Goal: Information Seeking & Learning: Check status

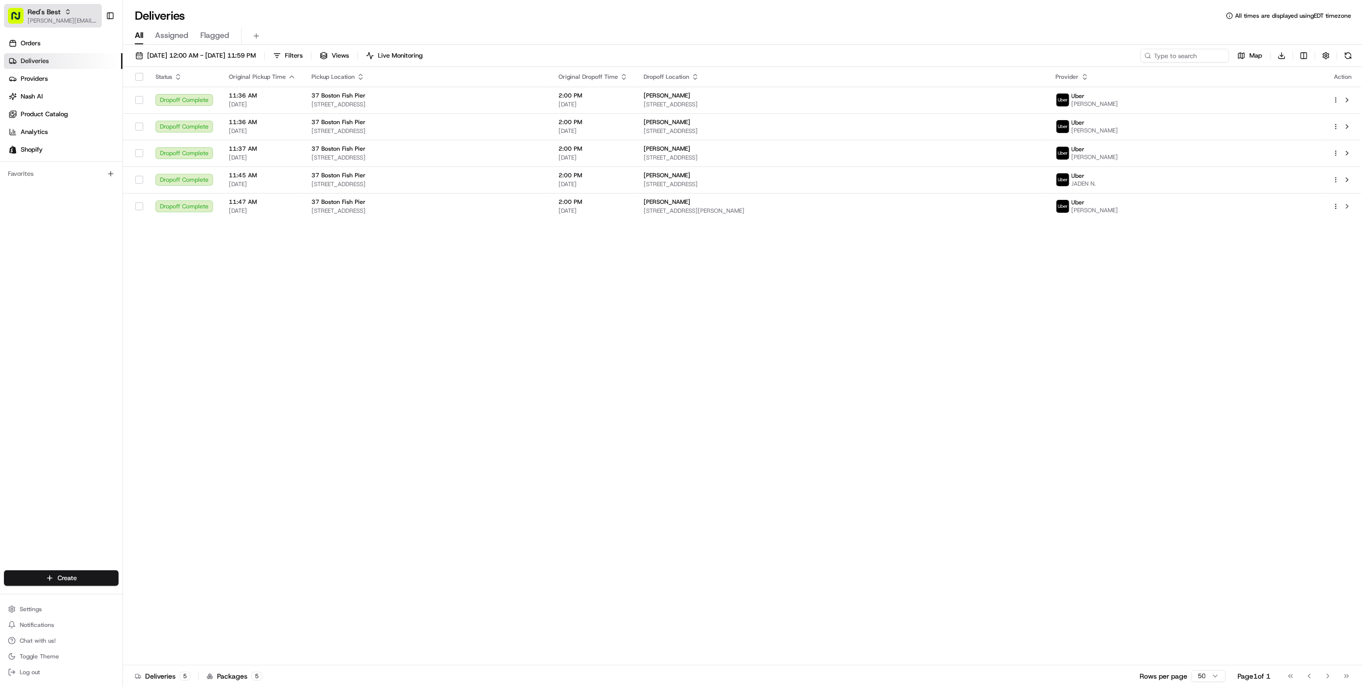
click at [59, 20] on span "[PERSON_NAME][EMAIL_ADDRESS][DOMAIN_NAME]" at bounding box center [63, 21] width 70 height 8
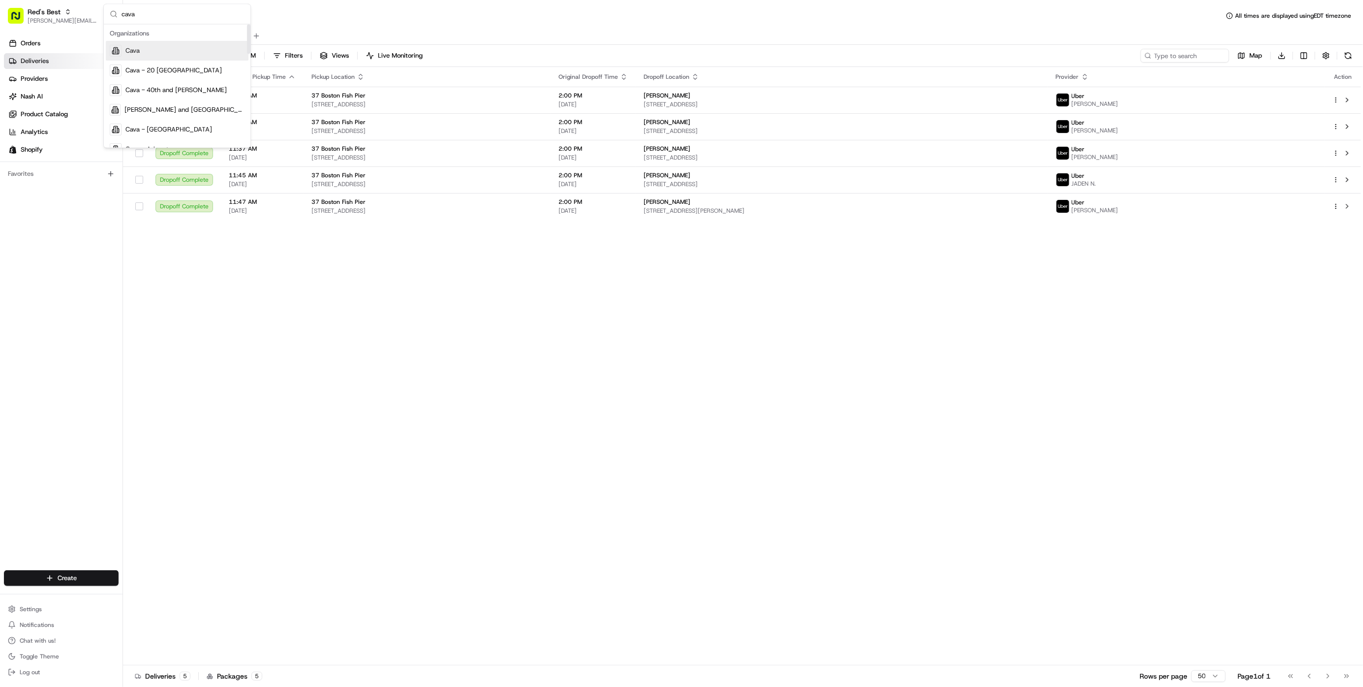
type input "cava"
click at [137, 52] on span "Cava" at bounding box center [132, 51] width 14 height 9
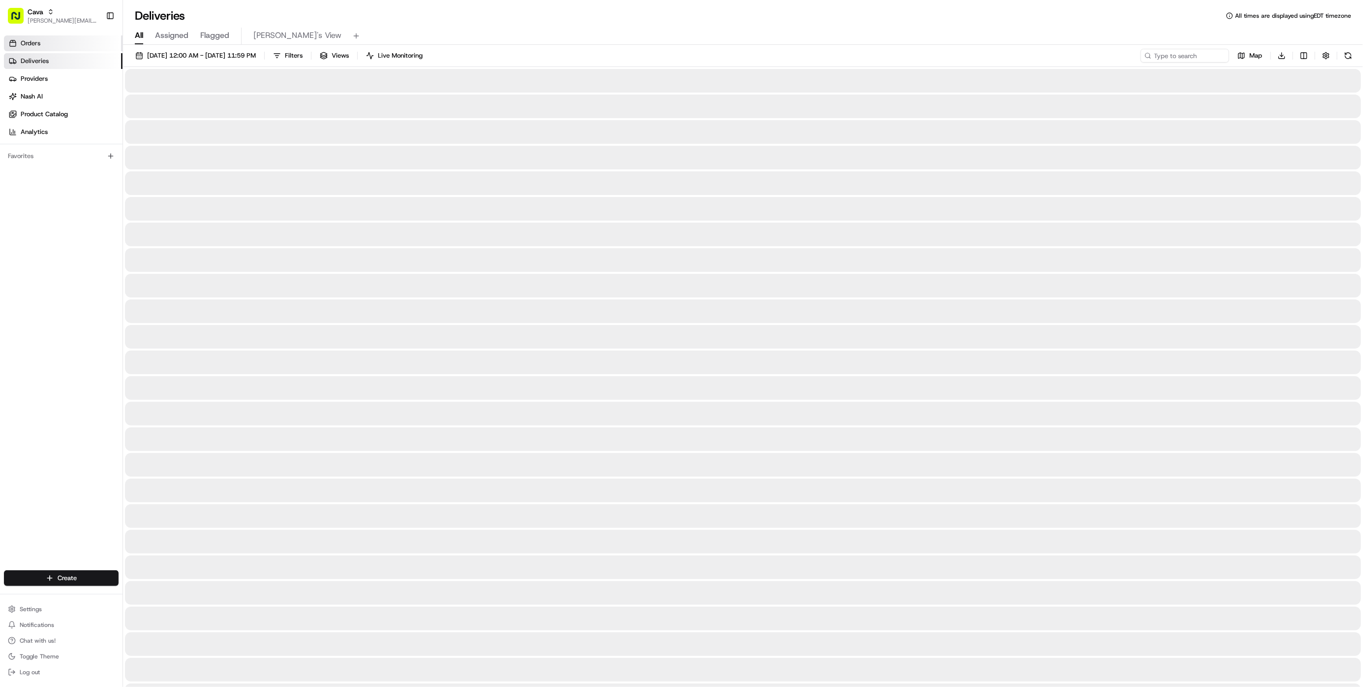
click at [55, 44] on link "Orders" at bounding box center [63, 43] width 119 height 16
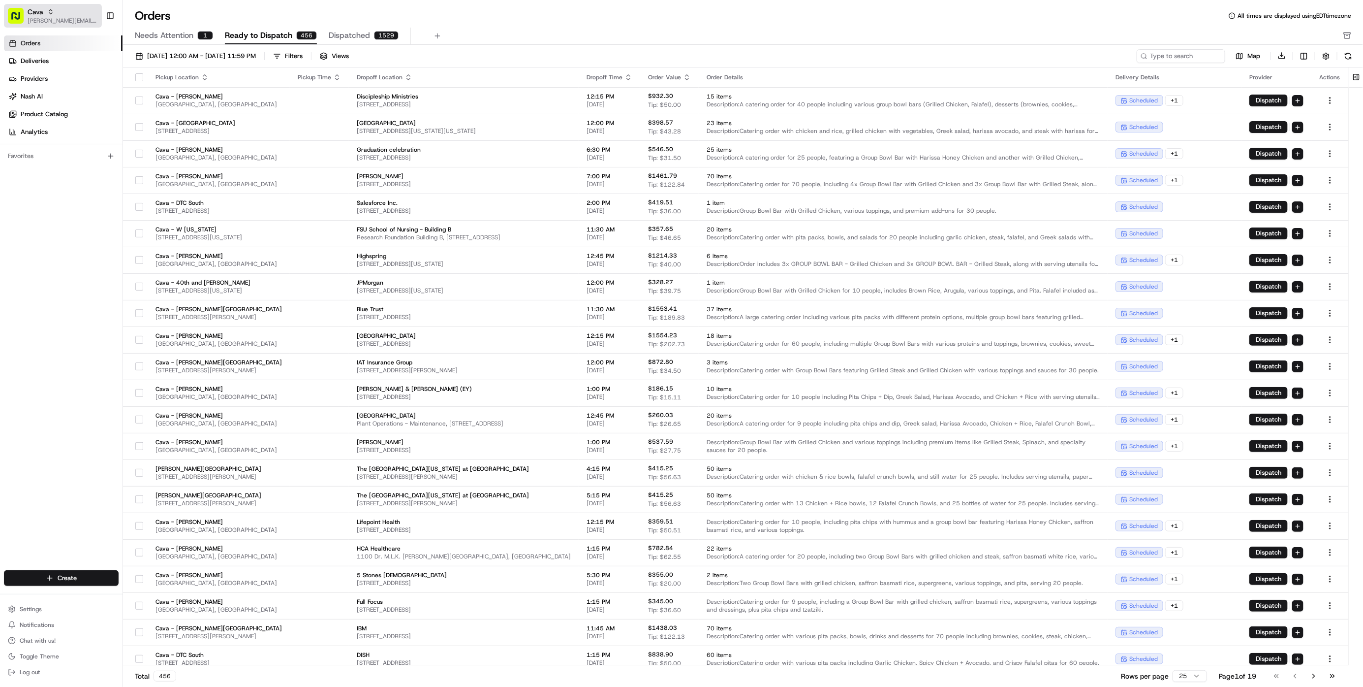
click at [68, 18] on span "[PERSON_NAME][EMAIL_ADDRESS][DOMAIN_NAME]" at bounding box center [63, 21] width 70 height 8
type input "belle m"
click at [190, 54] on div "Cava - [PERSON_NAME]" at bounding box center [177, 51] width 143 height 20
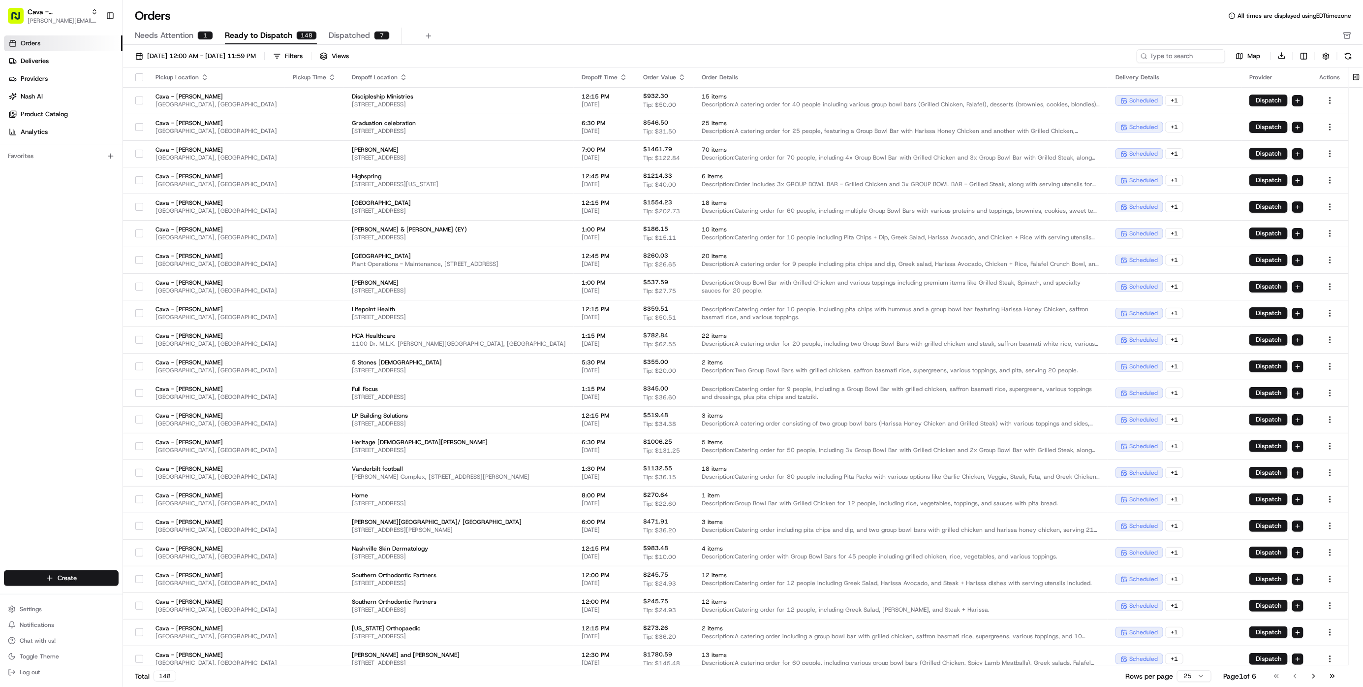
click at [190, 54] on span "[DATE] 12:00 AM - [DATE] 11:59 PM" at bounding box center [201, 56] width 109 height 9
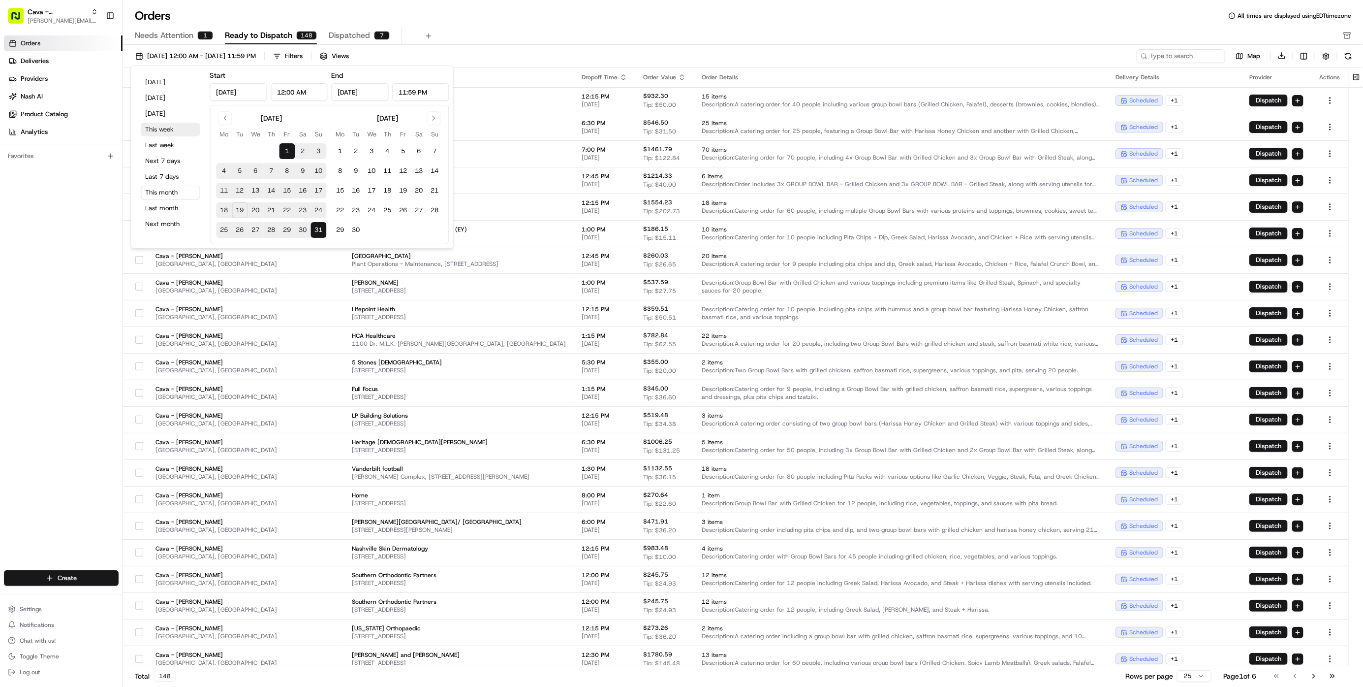
click at [168, 125] on button "This week" at bounding box center [170, 130] width 59 height 14
type input "[DATE]"
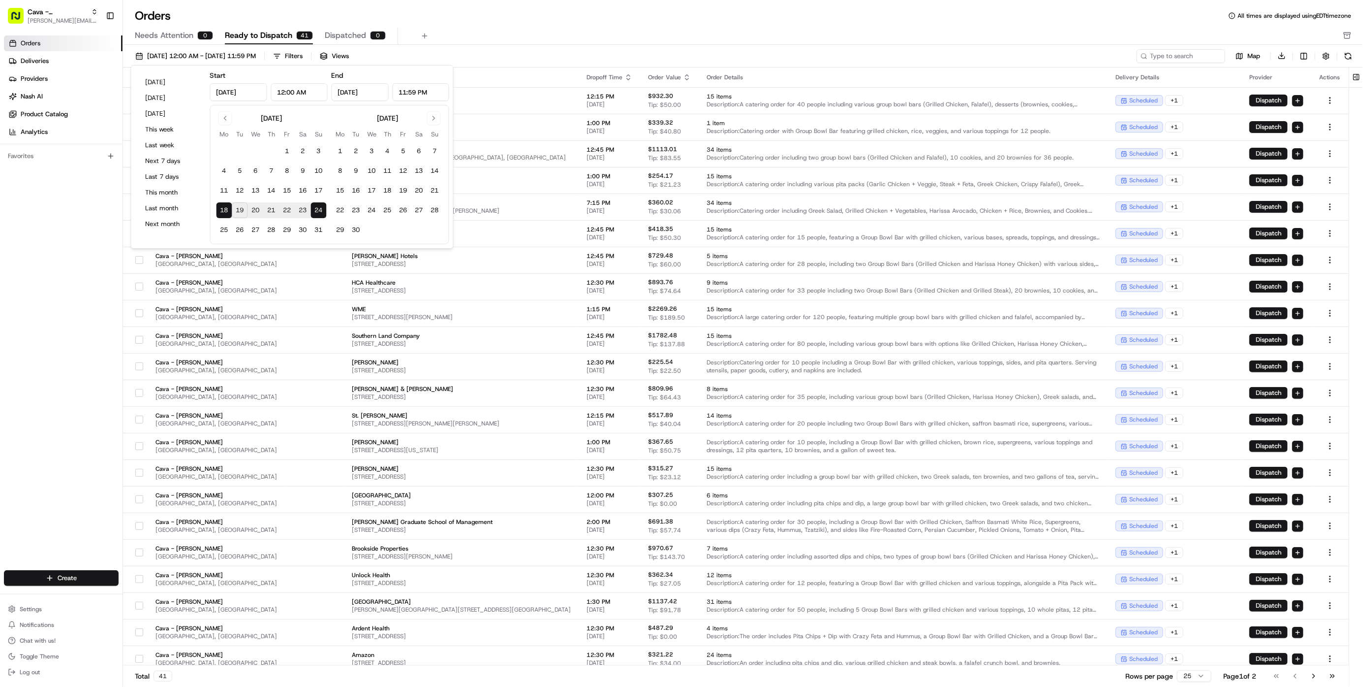
click at [367, 14] on div "Orders All times are displayed using EDT timezone" at bounding box center [743, 16] width 1240 height 16
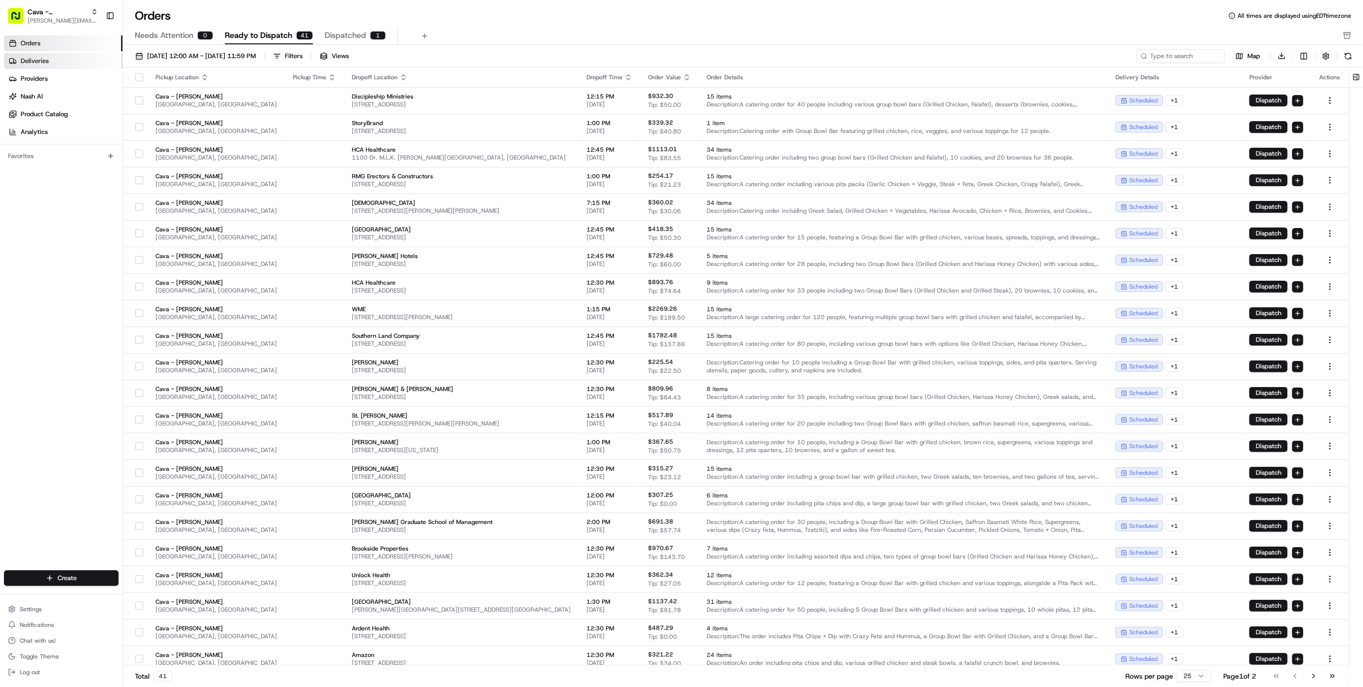
click at [81, 60] on link "Deliveries" at bounding box center [63, 61] width 119 height 16
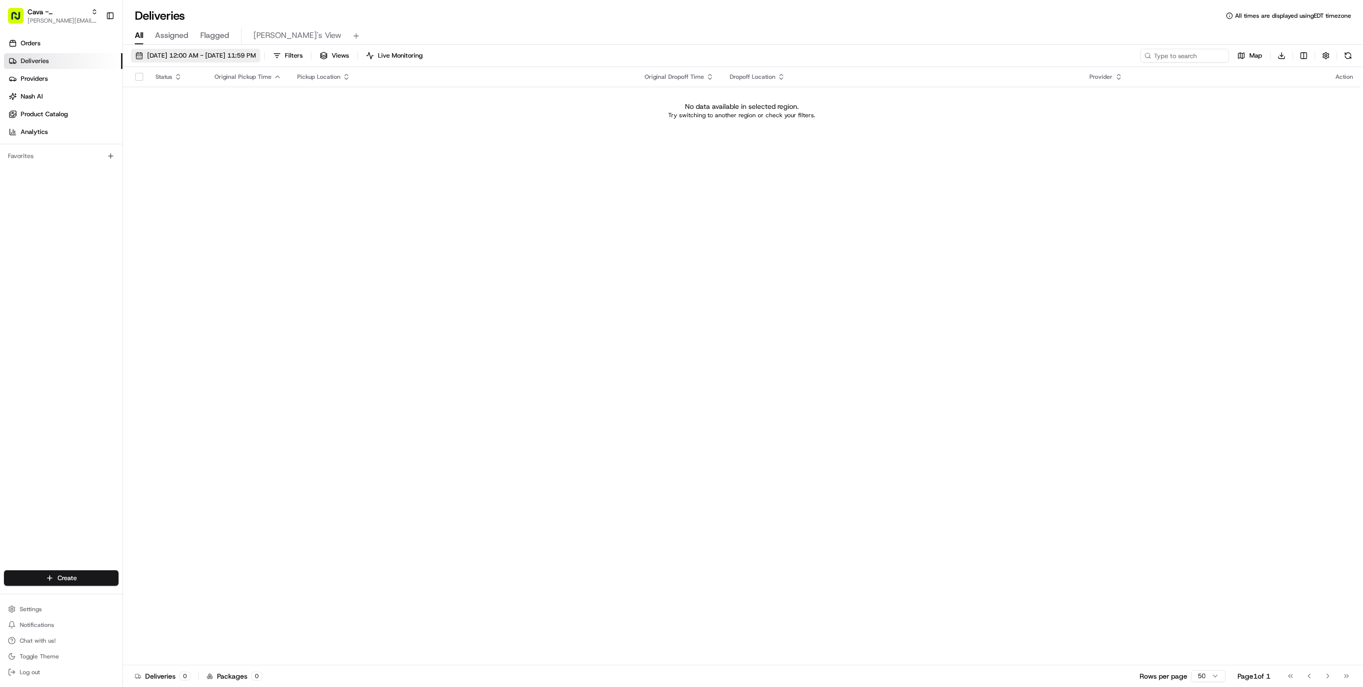
click at [256, 54] on span "[DATE] 12:00 AM - [DATE] 11:59 PM" at bounding box center [201, 55] width 109 height 9
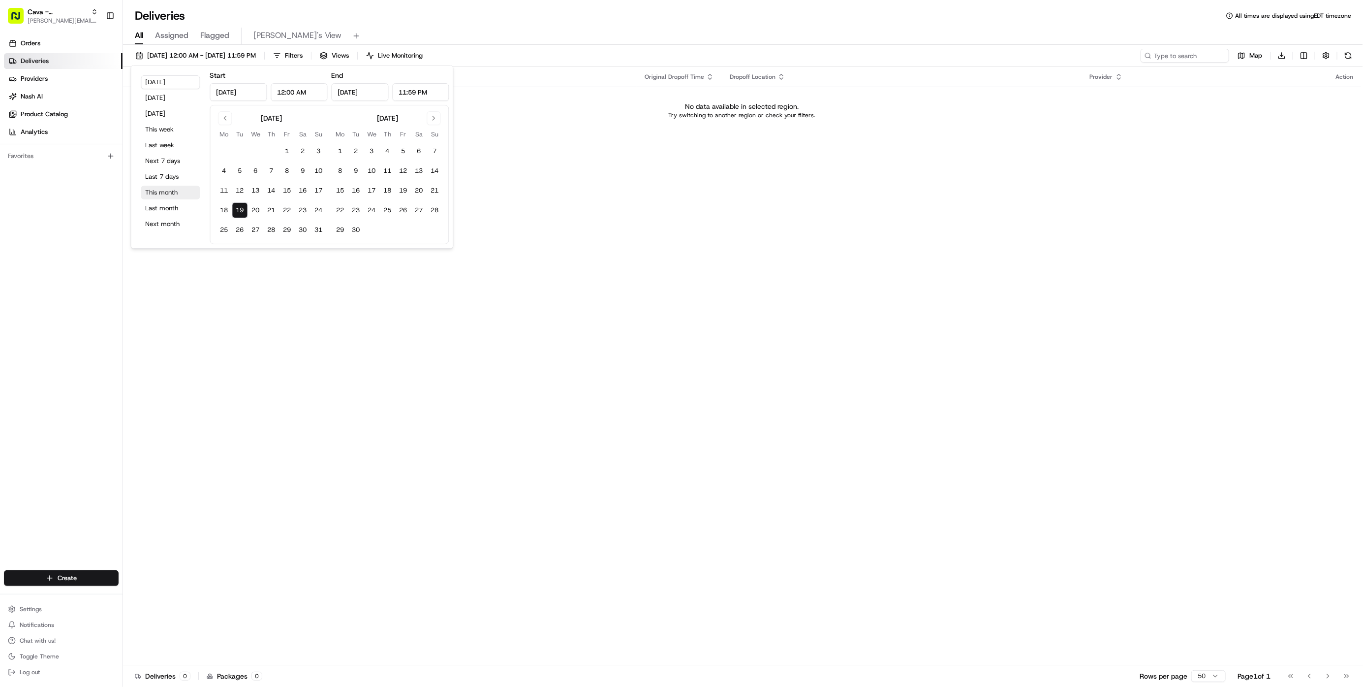
click at [172, 193] on button "This month" at bounding box center [170, 193] width 59 height 14
type input "[DATE]"
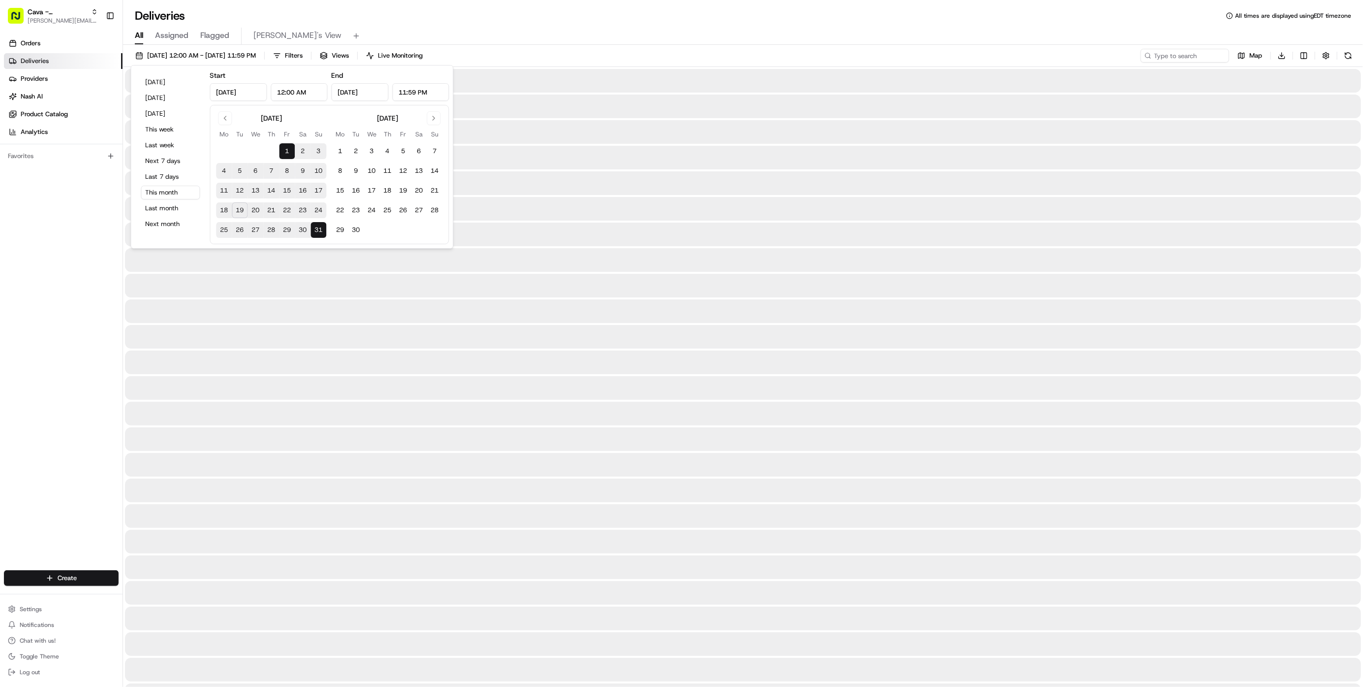
click at [554, 34] on div "All Assigned Flagged Gabby's View" at bounding box center [743, 36] width 1240 height 17
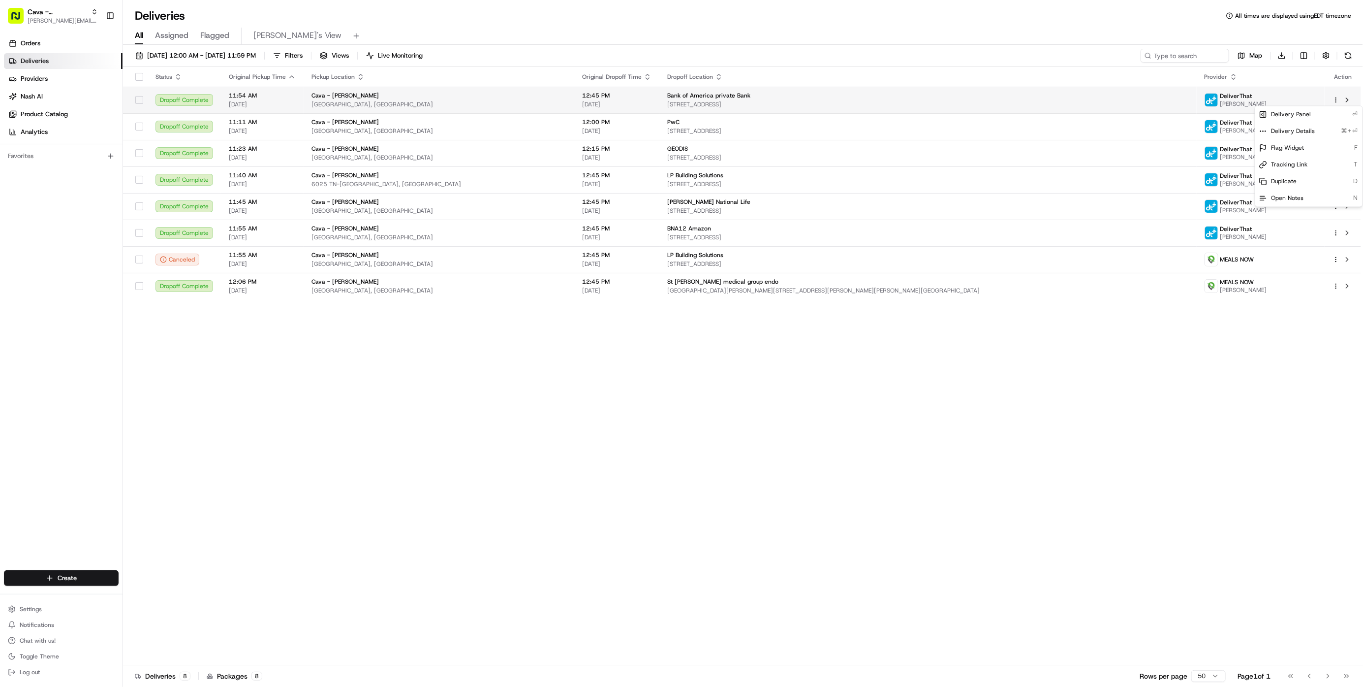
click at [1335, 97] on html "Cava - Belle Meade [EMAIL_ADDRESS][DOMAIN_NAME] Toggle Sidebar Orders Deliverie…" at bounding box center [681, 343] width 1363 height 687
click at [1198, 32] on html "Cava - Belle Meade [EMAIL_ADDRESS][DOMAIN_NAME] Toggle Sidebar Orders Deliverie…" at bounding box center [681, 343] width 1363 height 687
